Goal: Task Accomplishment & Management: Complete application form

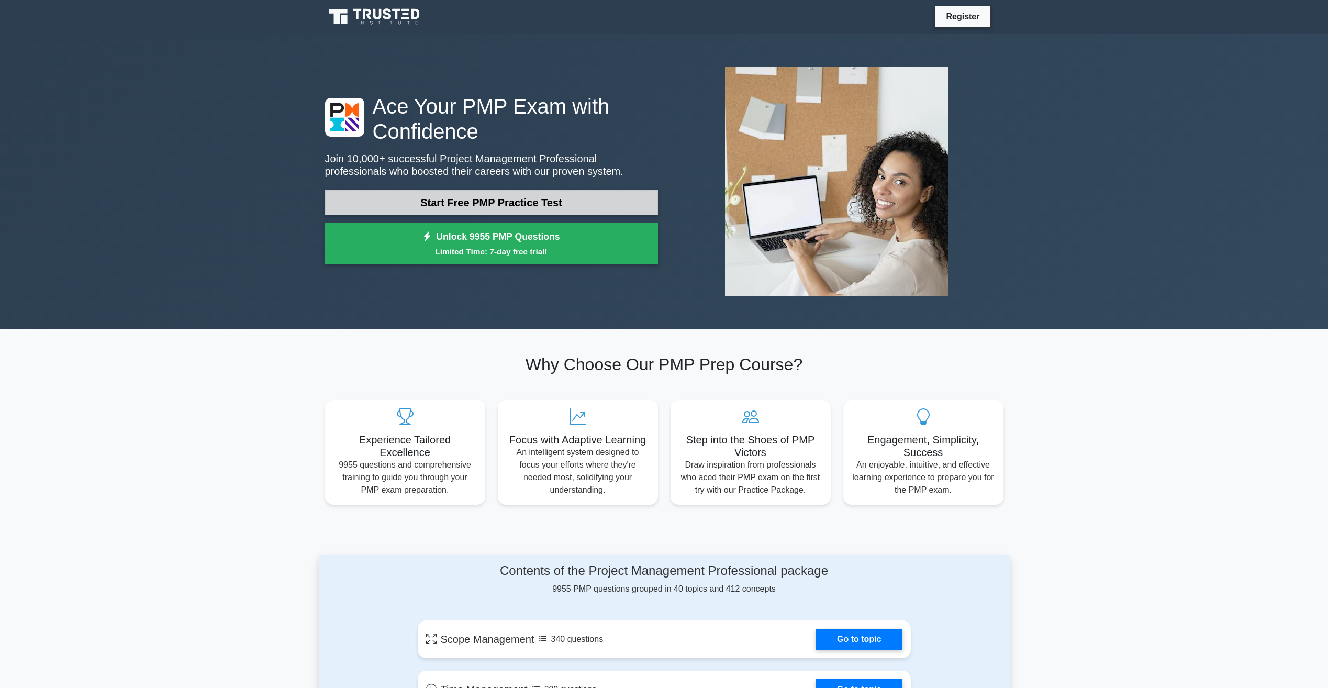
click at [531, 204] on link "Start Free PMP Practice Test" at bounding box center [491, 202] width 333 height 25
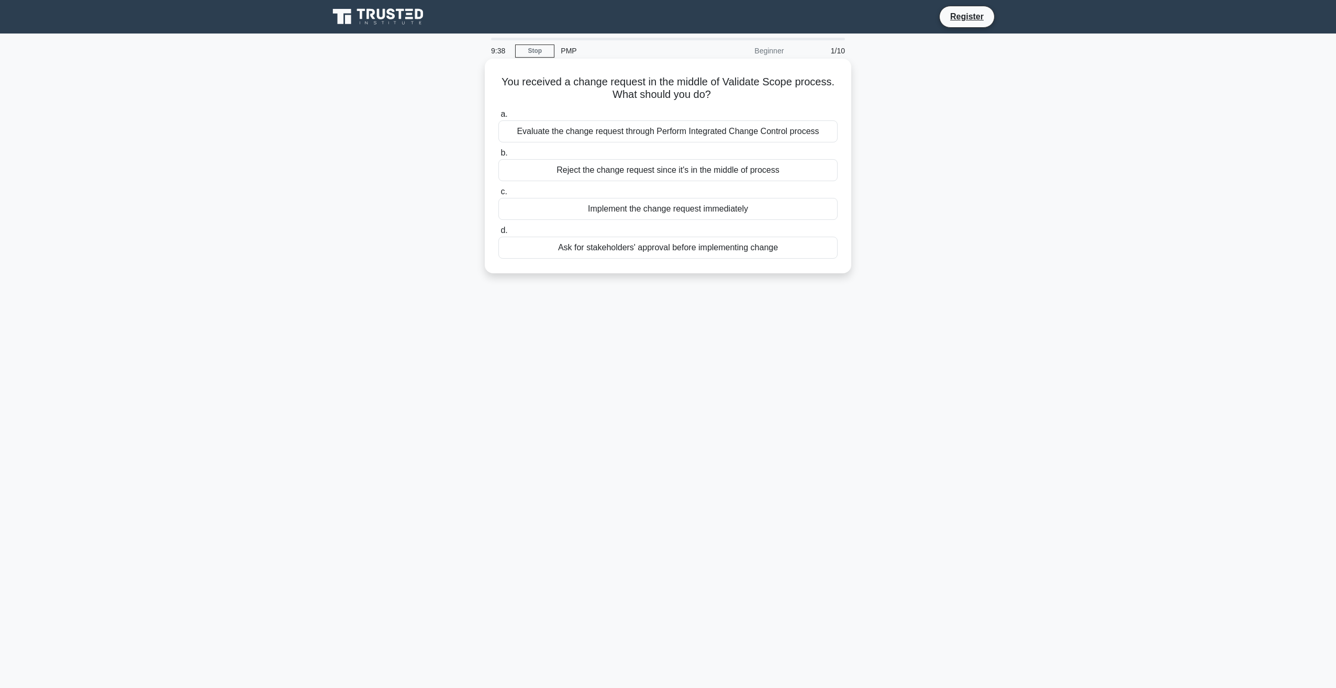
click at [718, 131] on div "Evaluate the change request through Perform Integrated Change Control process" at bounding box center [667, 131] width 339 height 22
click at [498, 118] on input "a. Evaluate the change request through Perform Integrated Change Control process" at bounding box center [498, 114] width 0 height 7
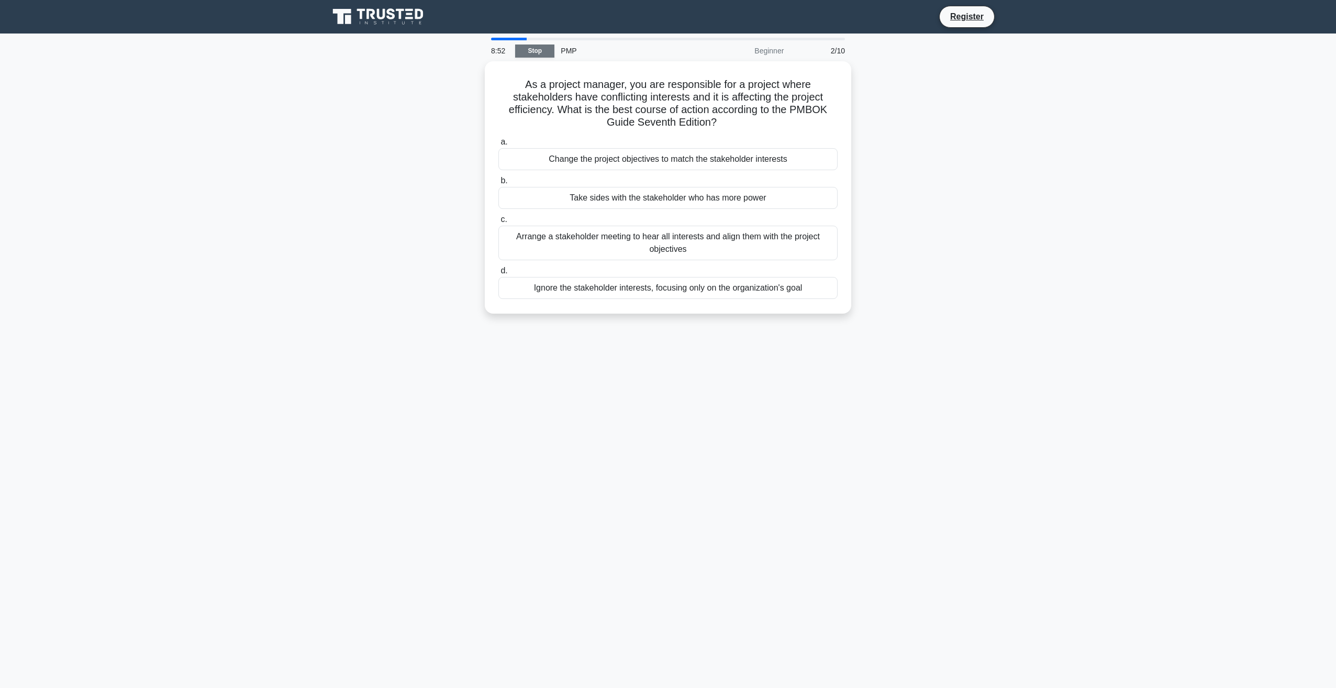
click at [539, 57] on link "Stop" at bounding box center [534, 50] width 39 height 13
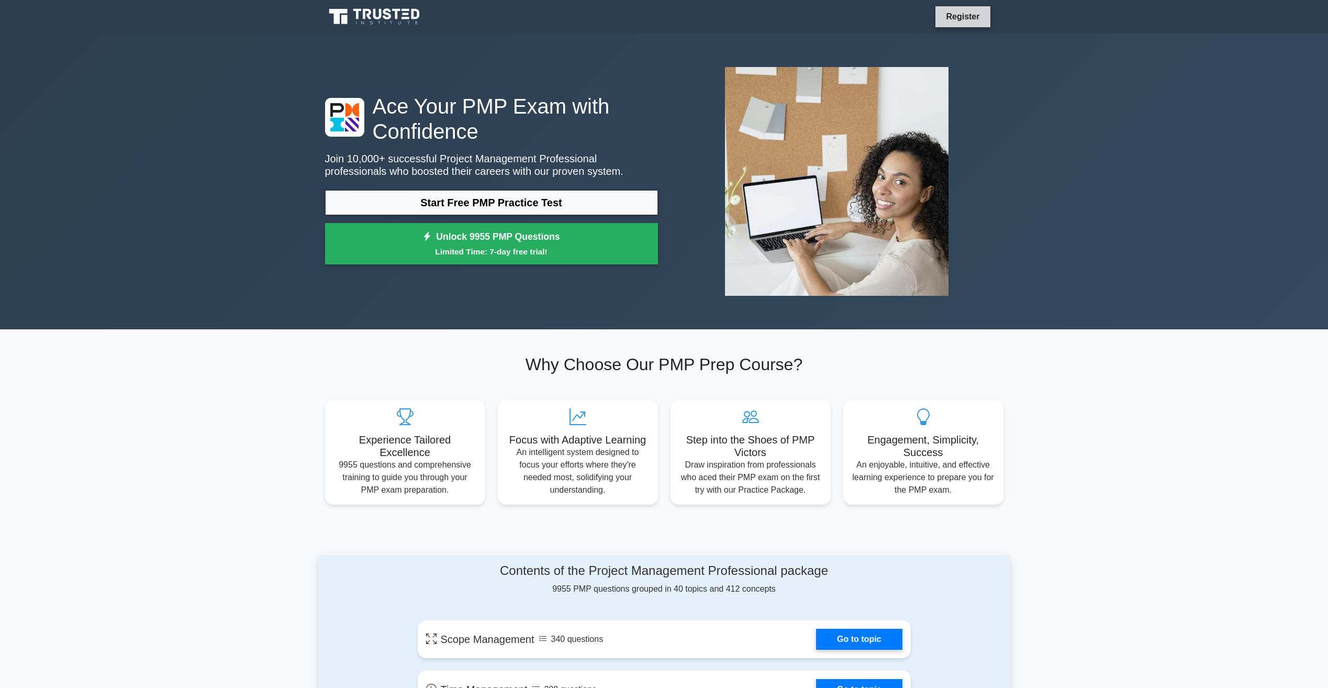
click at [957, 21] on link "Register" at bounding box center [963, 16] width 46 height 13
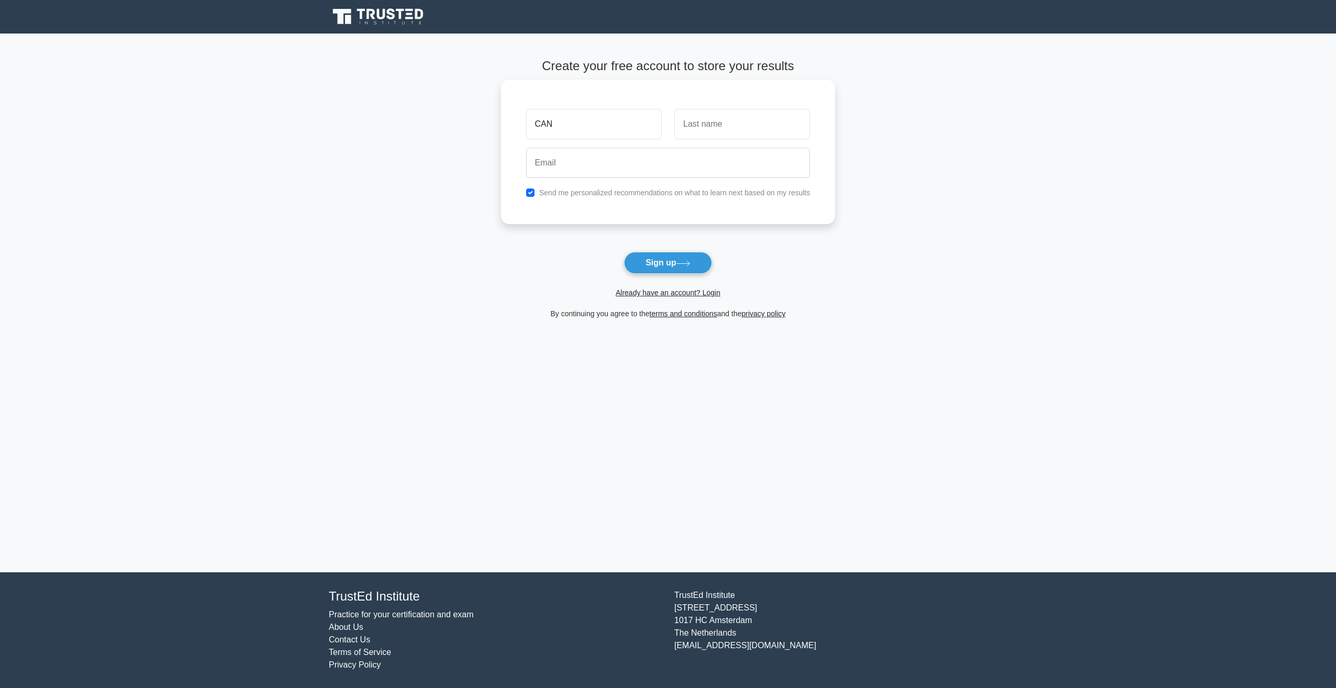
type input "CAN"
type input "ARIKAN"
click at [624, 252] on button "Sign up" at bounding box center [668, 263] width 88 height 22
click at [1035, 295] on main "Create your free account to store your results CAN ARIKAN canrikann@gmail.com S…" at bounding box center [668, 302] width 1336 height 539
click at [665, 179] on div "canrikann@gmail.com" at bounding box center [668, 162] width 297 height 39
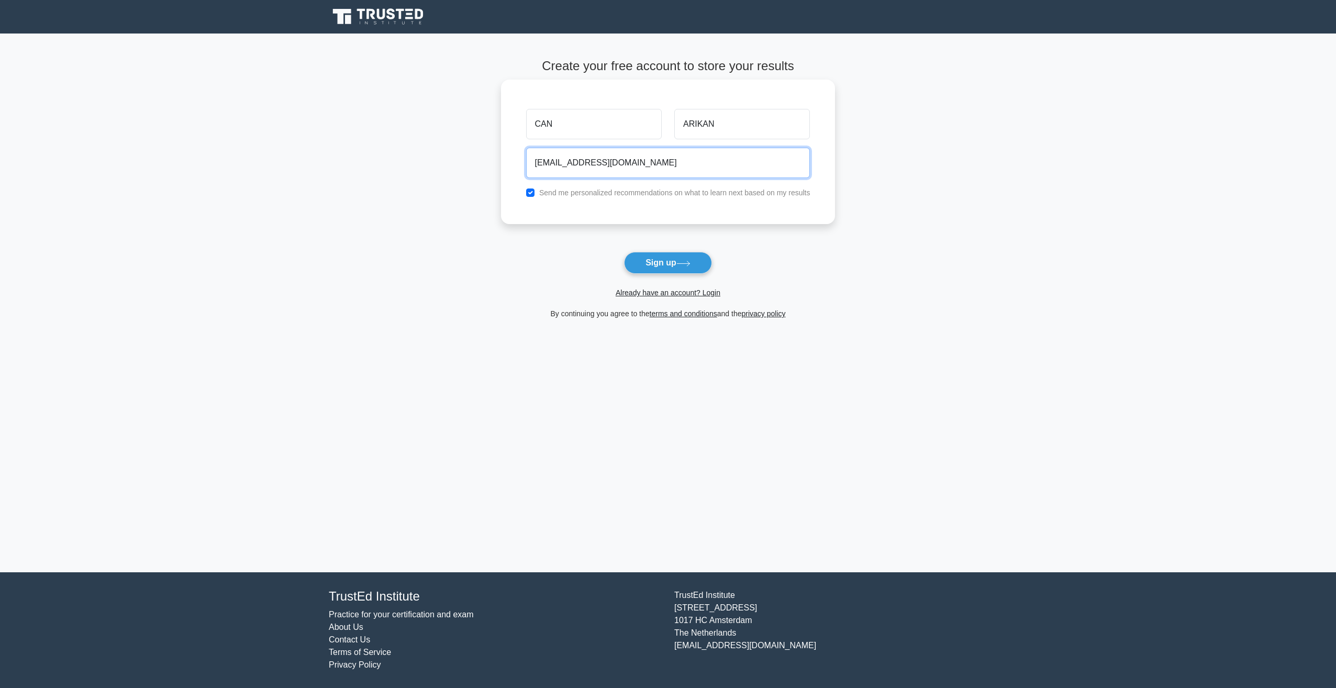
click at [665, 165] on input "canrikann@gmail.com" at bounding box center [668, 163] width 284 height 30
click at [1099, 265] on main "Create your free account to store your results CAN ARIKAN canrikann@gmail.com S…" at bounding box center [668, 302] width 1336 height 539
click at [643, 162] on input "canrikann@gmail.com" at bounding box center [668, 163] width 284 height 30
drag, startPoint x: 634, startPoint y: 167, endPoint x: 474, endPoint y: 164, distance: 159.7
click at [474, 164] on main "Create your free account to store your results CAN ARIKAN canrikann@gmail.com S…" at bounding box center [668, 302] width 1336 height 539
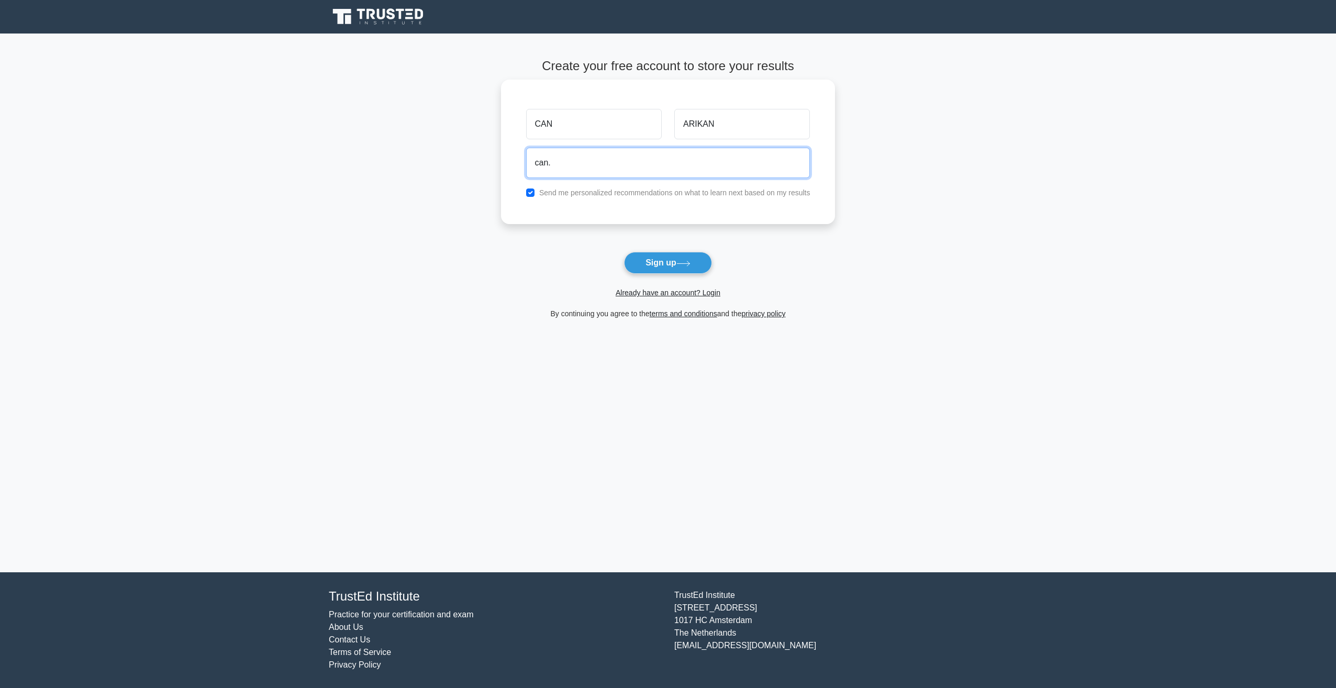
click at [675, 167] on input "can." at bounding box center [668, 163] width 284 height 30
click at [675, 167] on input "canrikann" at bounding box center [668, 163] width 284 height 30
type input "canrikann@gmail.com"
click at [654, 164] on input "canrikann@gmail.com" at bounding box center [668, 163] width 284 height 30
click at [678, 261] on button "Sign up" at bounding box center [668, 263] width 88 height 22
